Goal: Ask a question

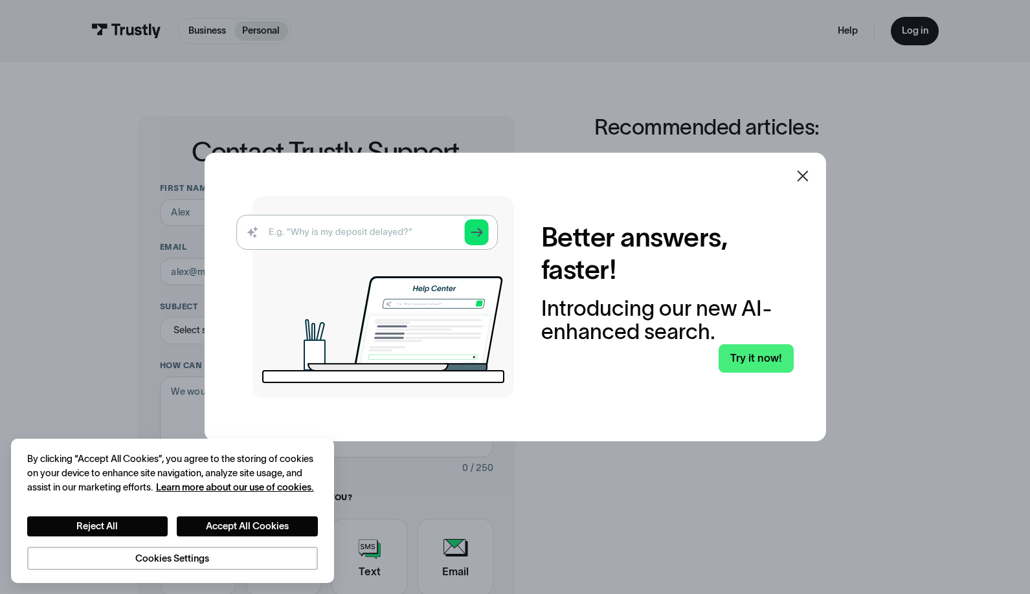
click at [810, 173] on icon at bounding box center [803, 176] width 16 height 16
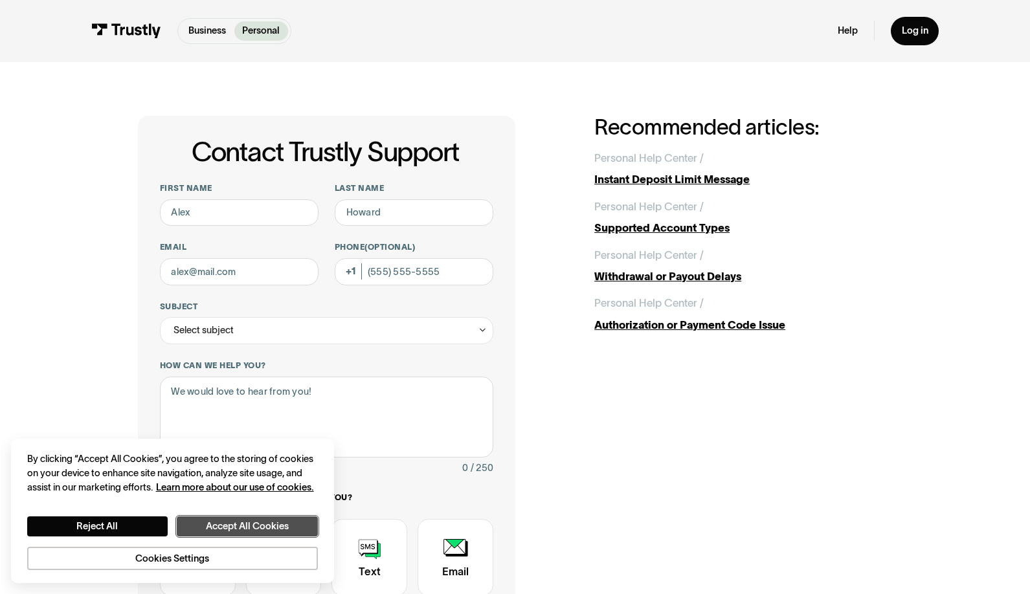
click at [249, 522] on button "Accept All Cookies" at bounding box center [247, 527] width 140 height 20
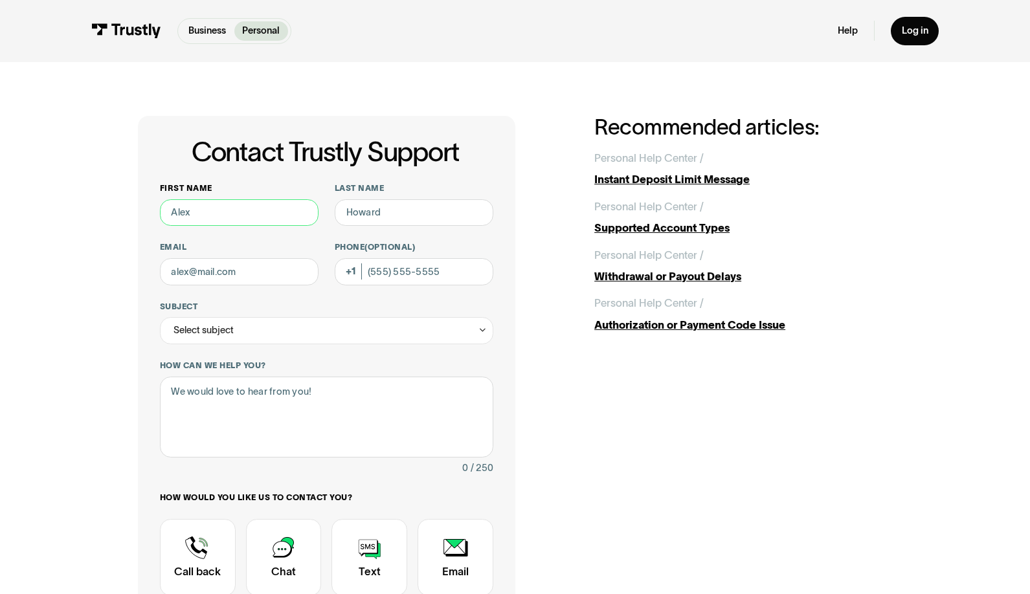
click at [212, 216] on input "First name" at bounding box center [239, 212] width 159 height 27
type input "[PERSON_NAME]"
type input "Dell"
type input "[EMAIL_ADDRESS][DOMAIN_NAME]"
type input "[PHONE_NUMBER]"
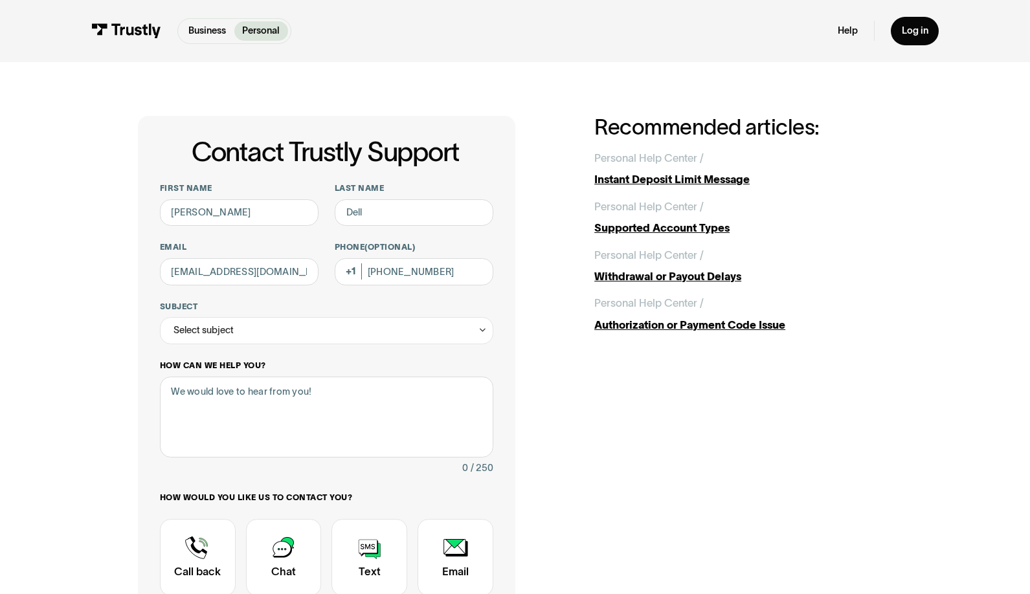
click at [286, 372] on label "How can we help you?" at bounding box center [327, 366] width 334 height 11
click at [286, 377] on textarea "How can we help you?" at bounding box center [327, 417] width 334 height 81
click at [279, 399] on textarea "How can we help you?" at bounding box center [327, 417] width 334 height 81
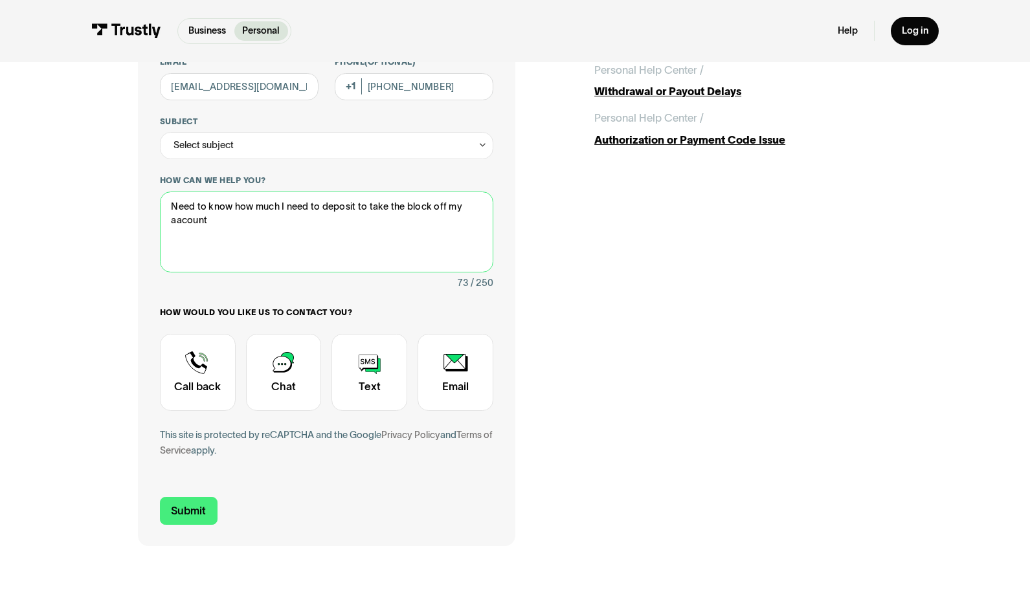
scroll to position [199, 0]
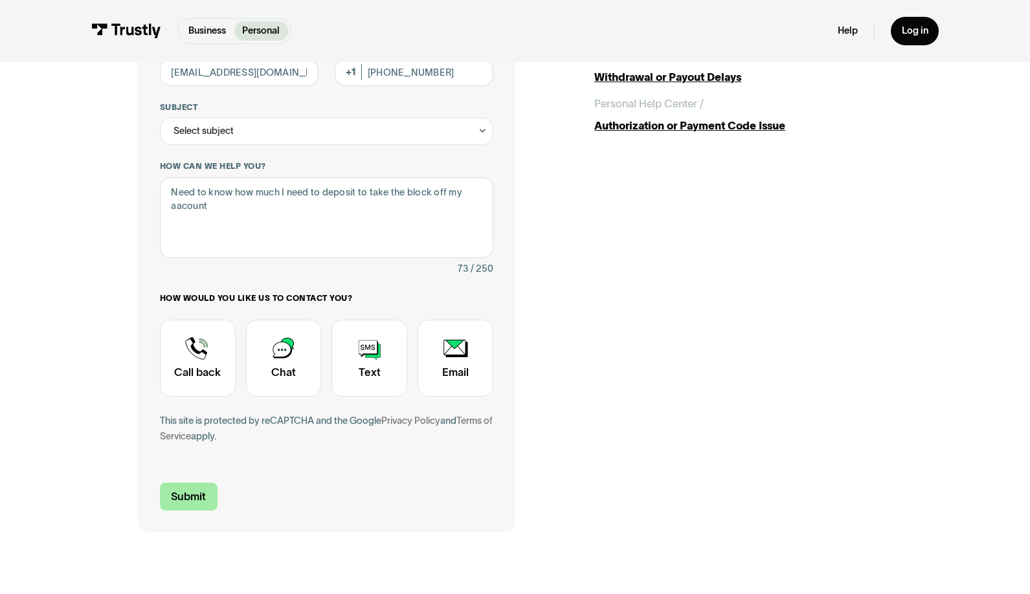
click at [192, 492] on input "Submit" at bounding box center [189, 497] width 58 height 28
click at [227, 164] on label "How can we help you?" at bounding box center [327, 166] width 334 height 11
click at [227, 177] on textarea "Need to know how much I need to deposit to take the block off my aacount" at bounding box center [327, 217] width 334 height 81
click at [275, 359] on div "Contact Trustly Support" at bounding box center [284, 358] width 76 height 77
click at [197, 491] on input "Submit" at bounding box center [189, 497] width 58 height 28
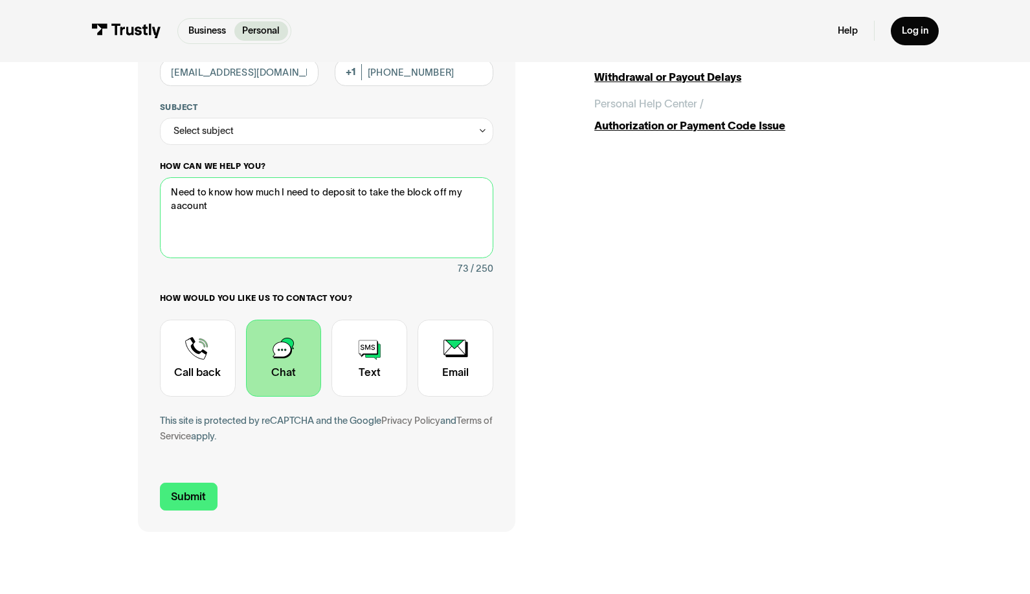
click at [231, 198] on textarea "Need to know how much I need to deposit to take the block off my aacount" at bounding box center [327, 217] width 334 height 81
click at [245, 119] on div "Select subject" at bounding box center [327, 131] width 334 height 27
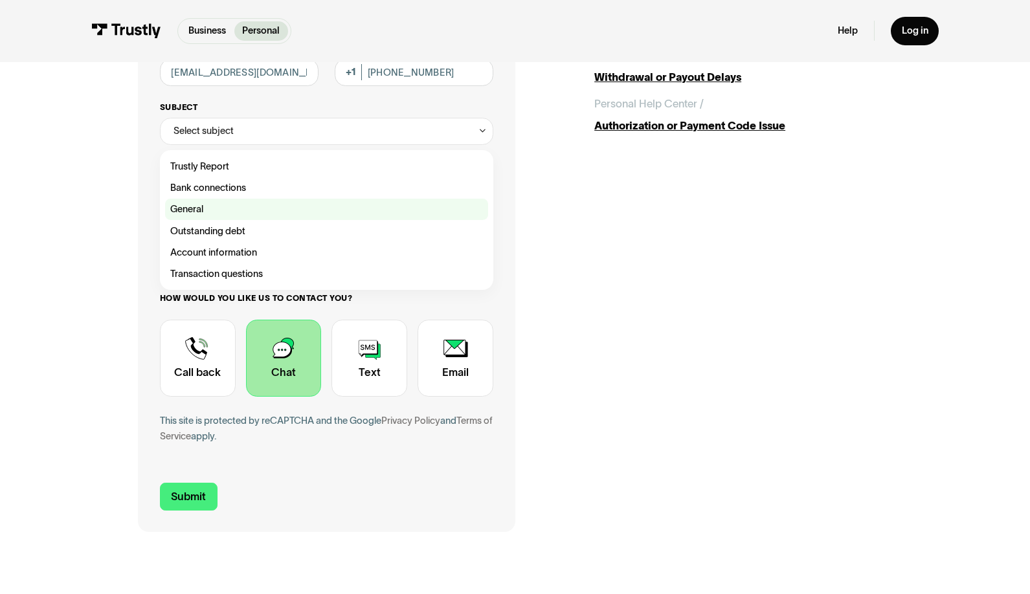
type textarea "Need to know how much I need to deposit to take the block off my account"
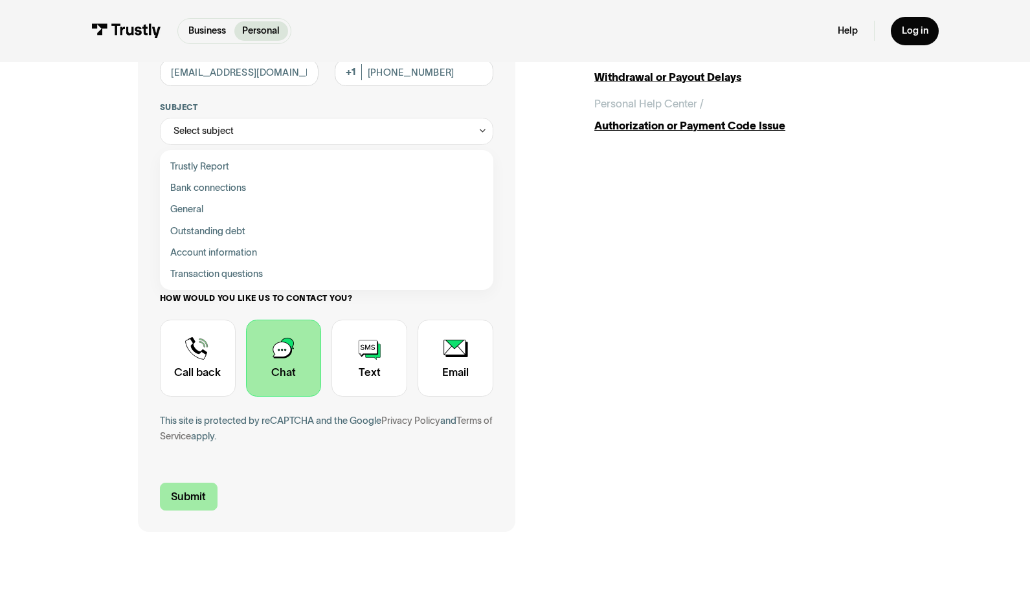
click at [178, 496] on input "Submit" at bounding box center [189, 497] width 58 height 28
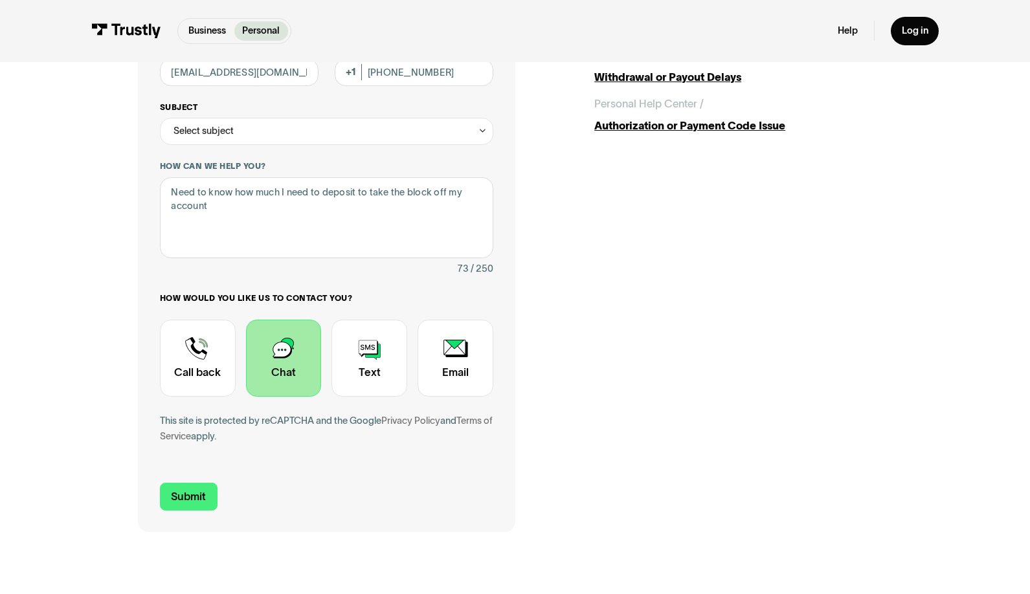
click at [243, 125] on div "Select subject" at bounding box center [327, 131] width 334 height 27
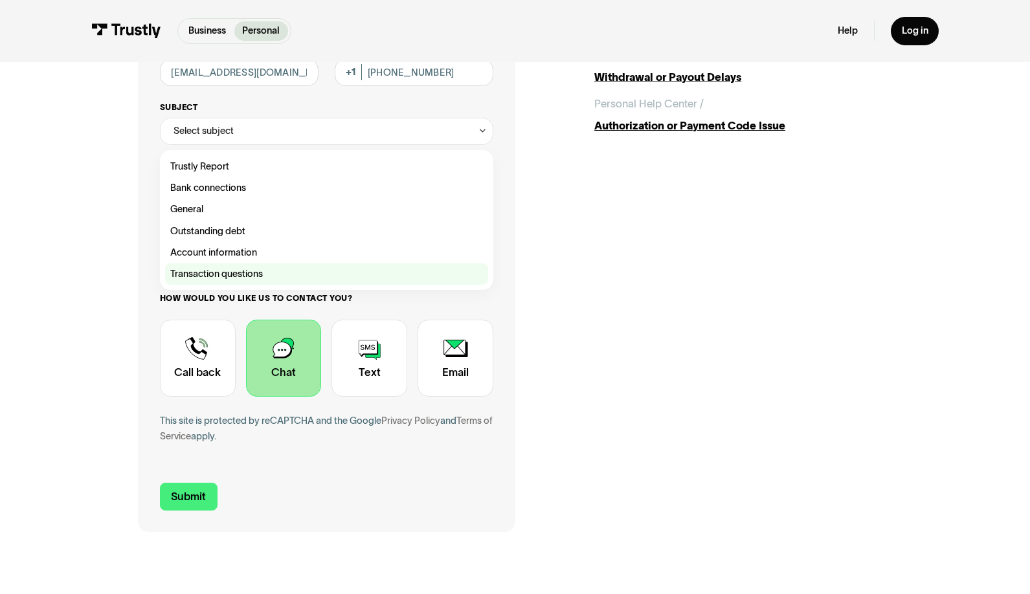
click at [206, 272] on div "Contact Trustly Support" at bounding box center [326, 273] width 323 height 21
type input "**********"
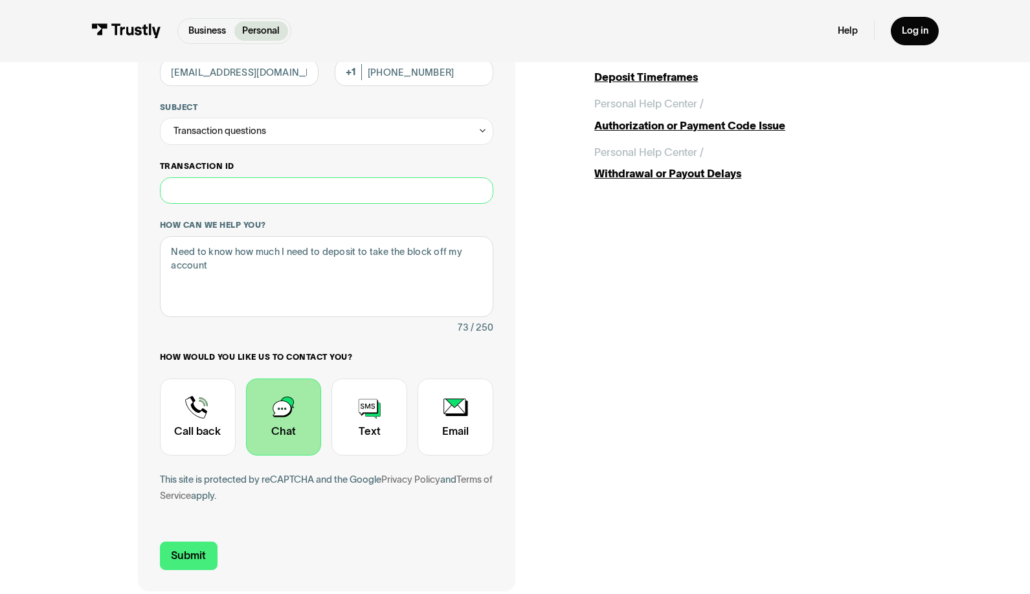
click at [232, 195] on input "Transaction ID" at bounding box center [327, 190] width 334 height 27
click at [190, 554] on input "Submit" at bounding box center [189, 556] width 58 height 28
type input "[PHONE_NUMBER]"
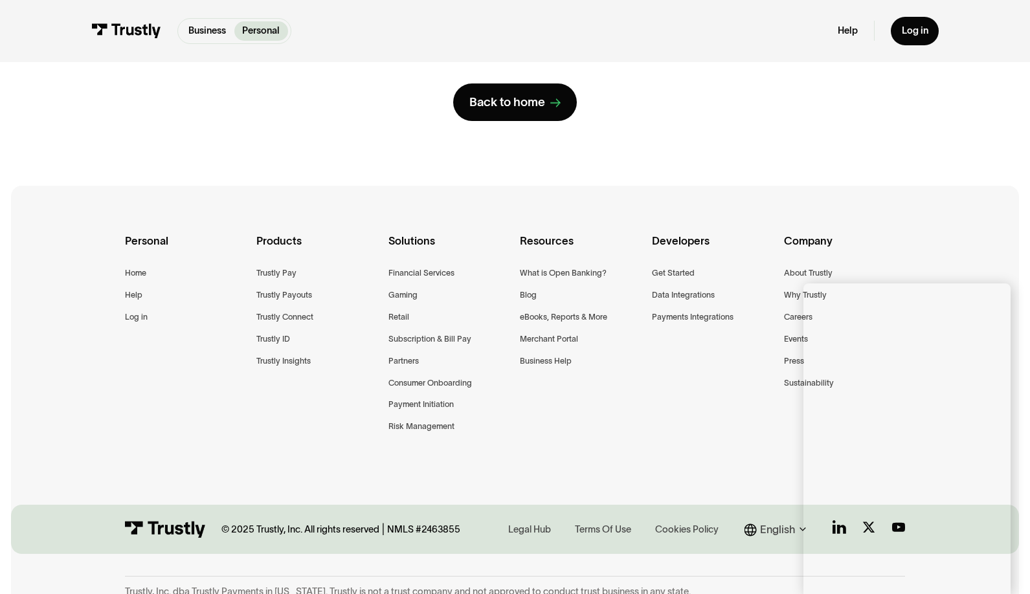
scroll to position [0, 0]
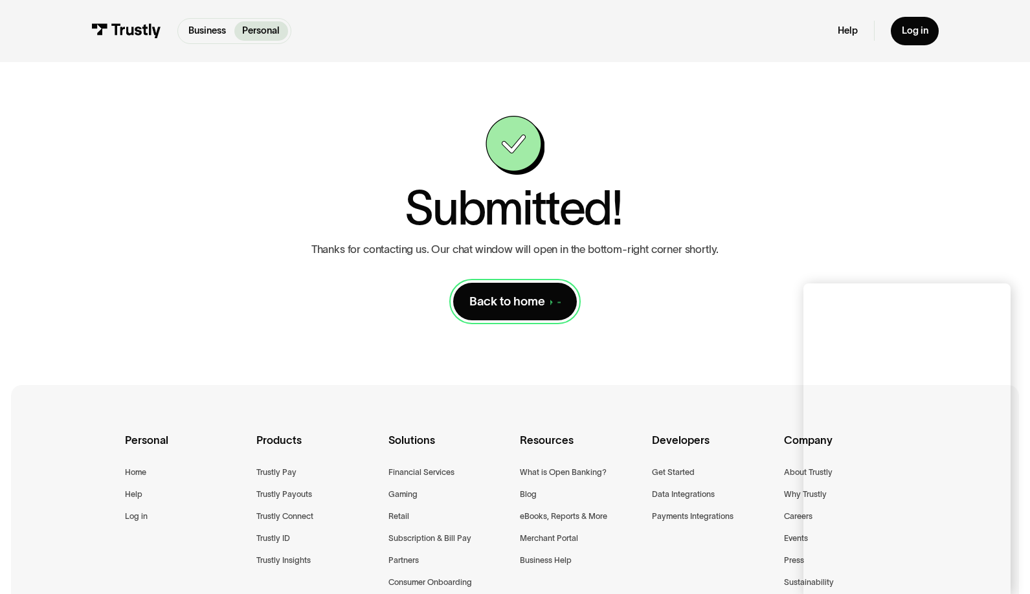
click at [515, 308] on div "Back to home" at bounding box center [507, 302] width 76 height 16
